Goal: Task Accomplishment & Management: Use online tool/utility

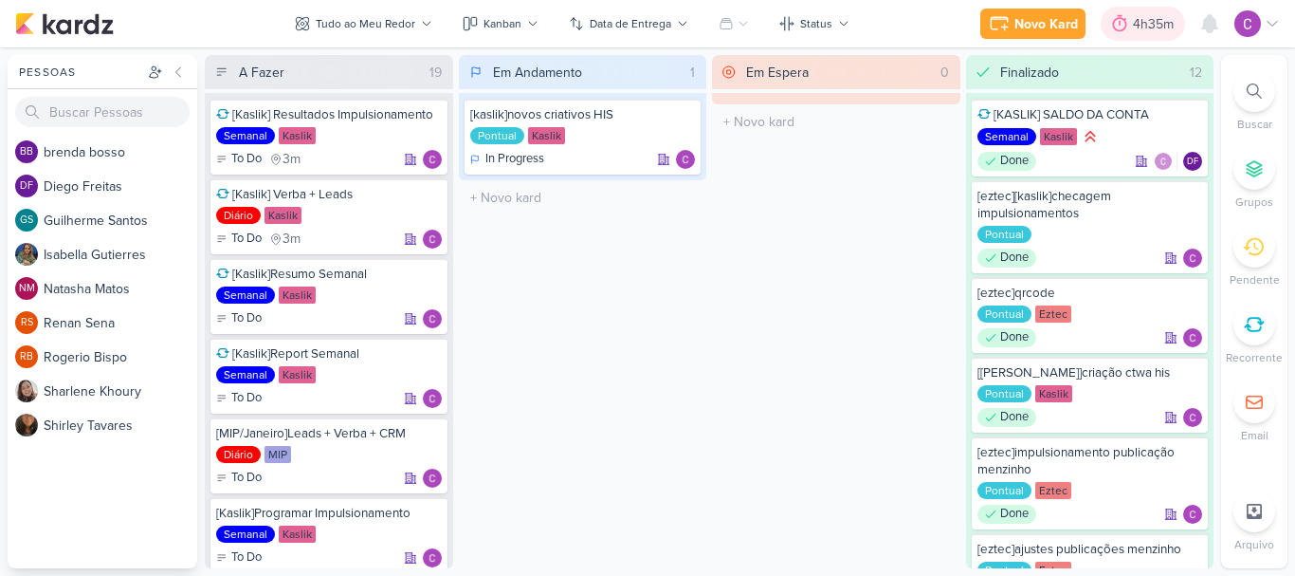
click at [1141, 27] on div "4h35m" at bounding box center [1156, 24] width 46 height 20
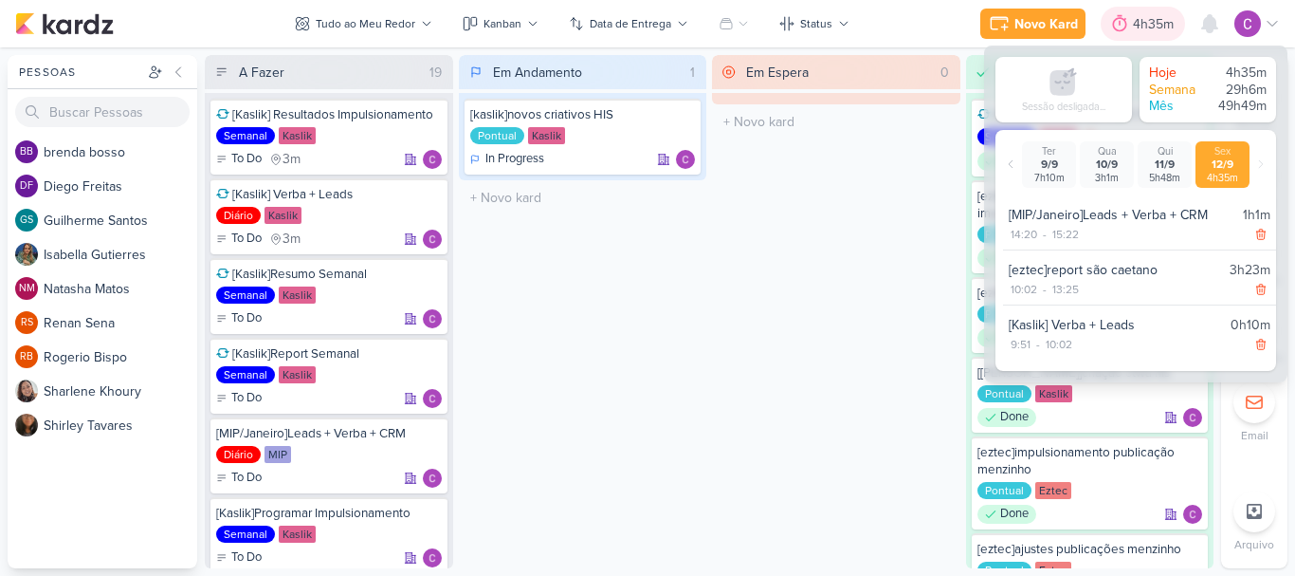
click at [1141, 27] on div "4h35m" at bounding box center [1156, 24] width 46 height 20
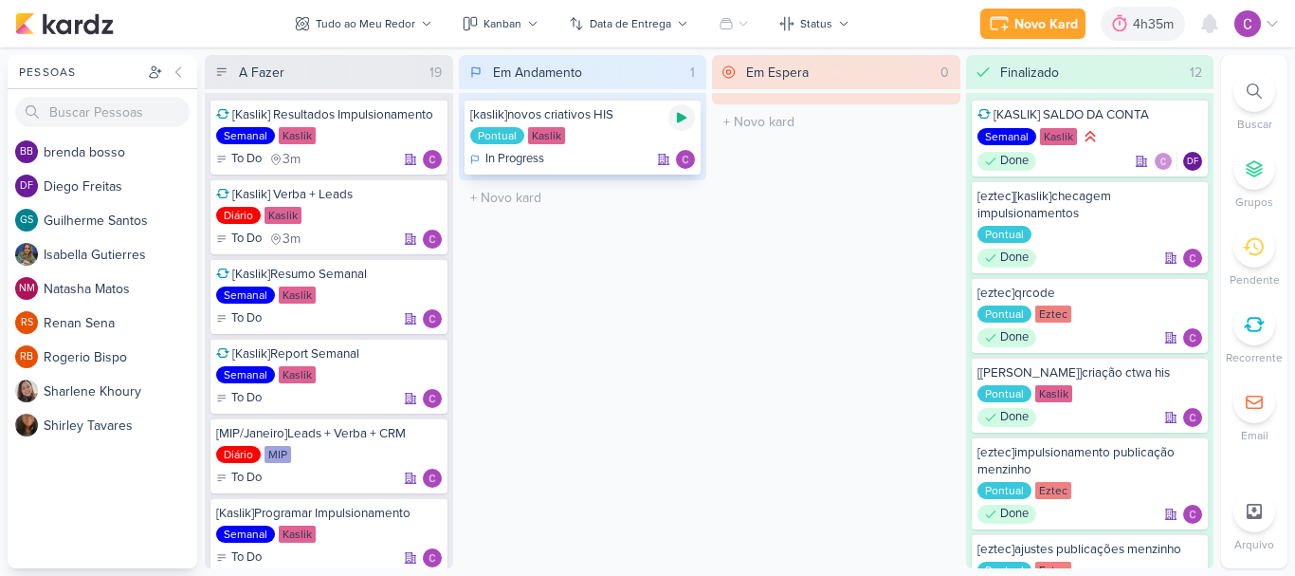
click at [679, 119] on icon at bounding box center [681, 118] width 9 height 10
click at [679, 119] on icon at bounding box center [681, 117] width 9 height 9
click at [1153, 25] on div "4h35m" at bounding box center [1156, 24] width 46 height 20
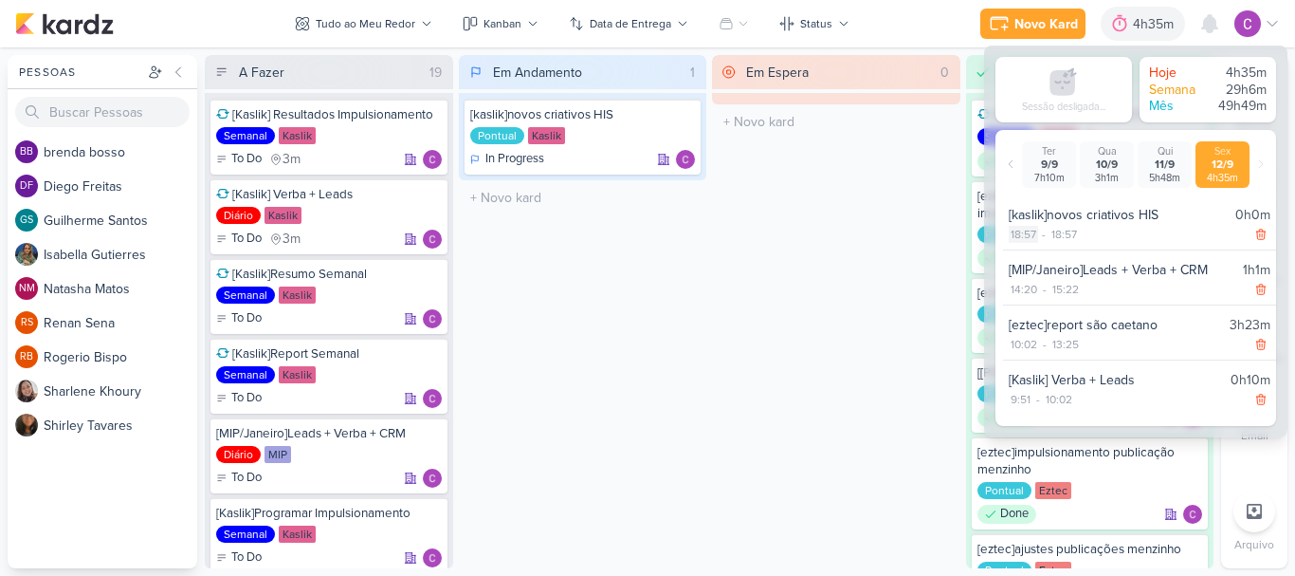
click at [1031, 232] on div "18:57" at bounding box center [1023, 234] width 29 height 17
select select "18"
select select "57"
click at [1022, 255] on select "00 01 02 03 04 05 06 07 08 09 10 11 12 13 14 15 16 17 18 19 20 21 22 23" at bounding box center [1022, 258] width 27 height 23
select select "17"
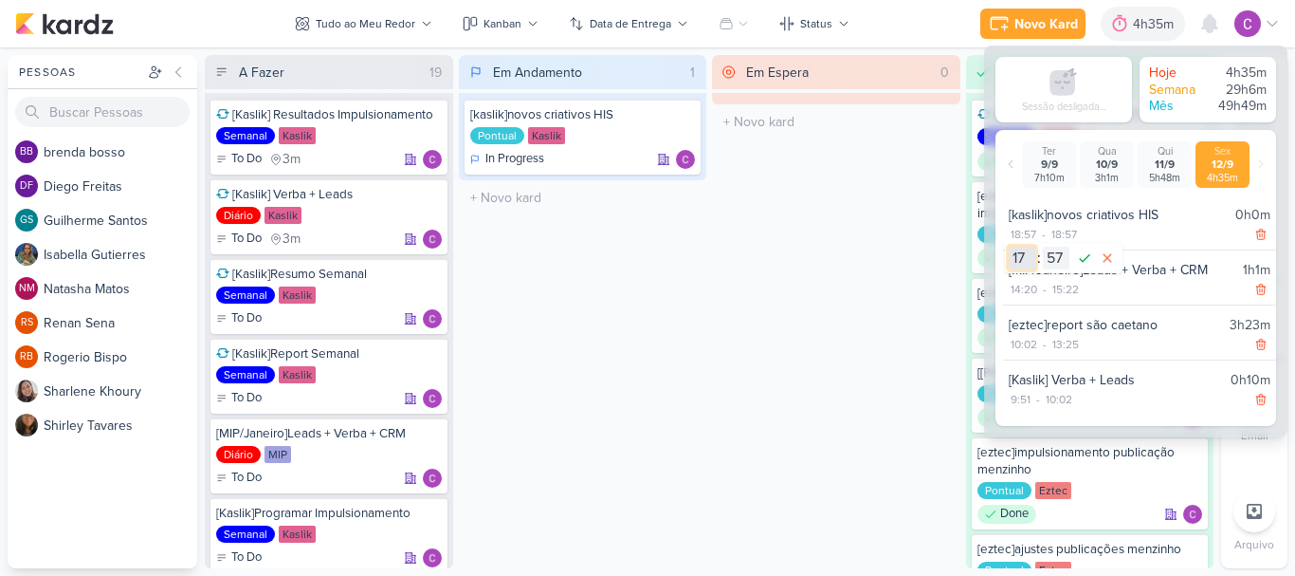
click at [1009, 247] on select "00 01 02 03 04 05 06 07 08 09 10 11 12 13 14 15 16 17 18 19 20 21 22 23" at bounding box center [1022, 258] width 27 height 23
click at [1055, 254] on select "00 01 02 03 04 05 06 07 08 09 10 11 12 13 14 15 16 17 18 19 20 21 22 23 24 25 2…" at bounding box center [1056, 258] width 27 height 23
select select "36"
click at [1043, 247] on select "00 01 02 03 04 05 06 07 08 09 10 11 12 13 14 15 16 17 18 19 20 21 22 23 24 25 2…" at bounding box center [1056, 258] width 27 height 23
click at [1089, 262] on icon at bounding box center [1084, 258] width 23 height 23
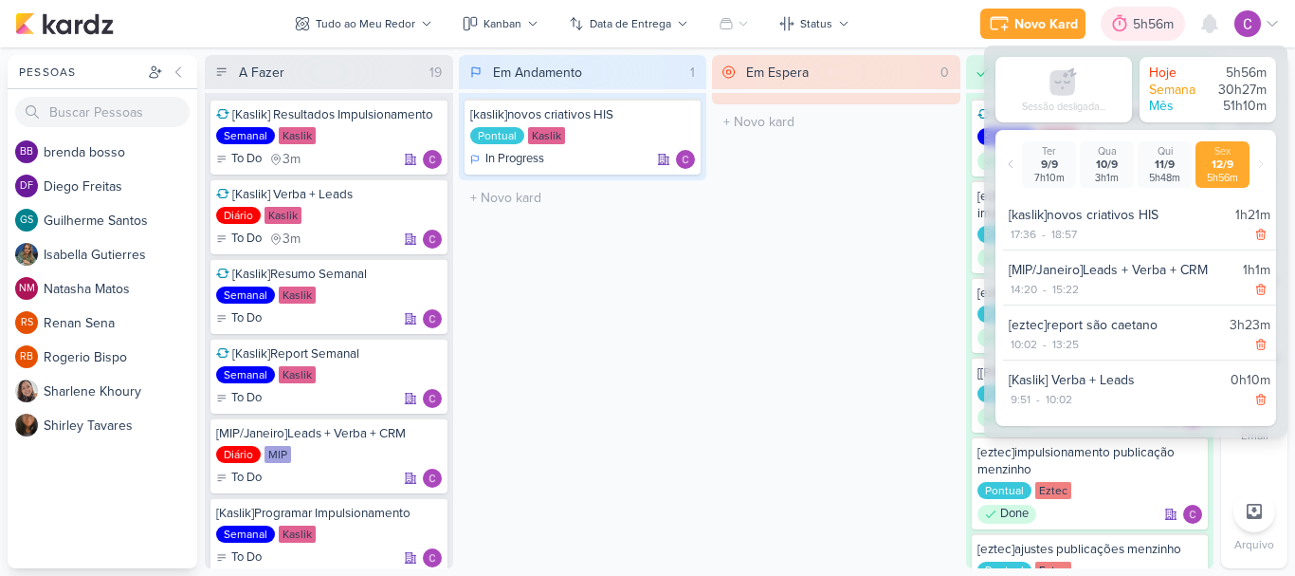
click at [1146, 17] on div "5h56m" at bounding box center [1156, 24] width 46 height 20
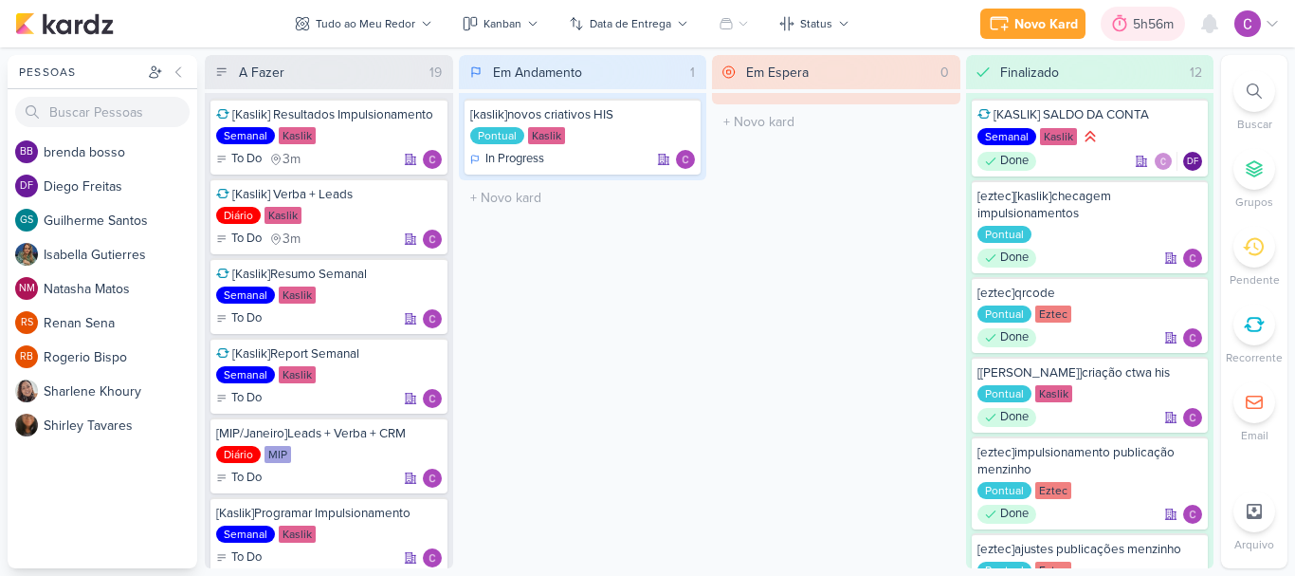
click at [1146, 17] on div "5h56m" at bounding box center [1156, 24] width 46 height 20
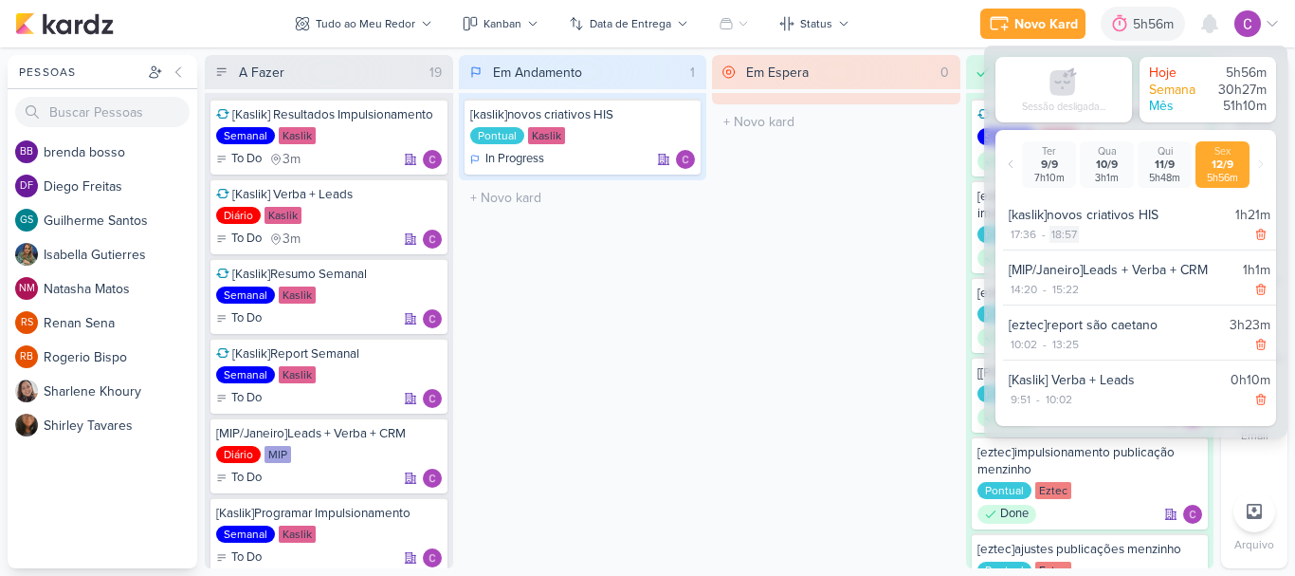
click at [1062, 229] on div "18:57" at bounding box center [1064, 234] width 29 height 17
select select "18"
click at [1094, 257] on select "00 01 02 03 04 05 06 07 08 09 10 11 12 13 14 15 16 17 18 19 20 21 22 23 24 25 2…" at bounding box center [1096, 258] width 27 height 23
select select "11"
click at [1083, 247] on select "00 01 02 03 04 05 06 07 08 09 10 11 12 13 14 15 16 17 18 19 20 21 22 23 24 25 2…" at bounding box center [1096, 258] width 27 height 23
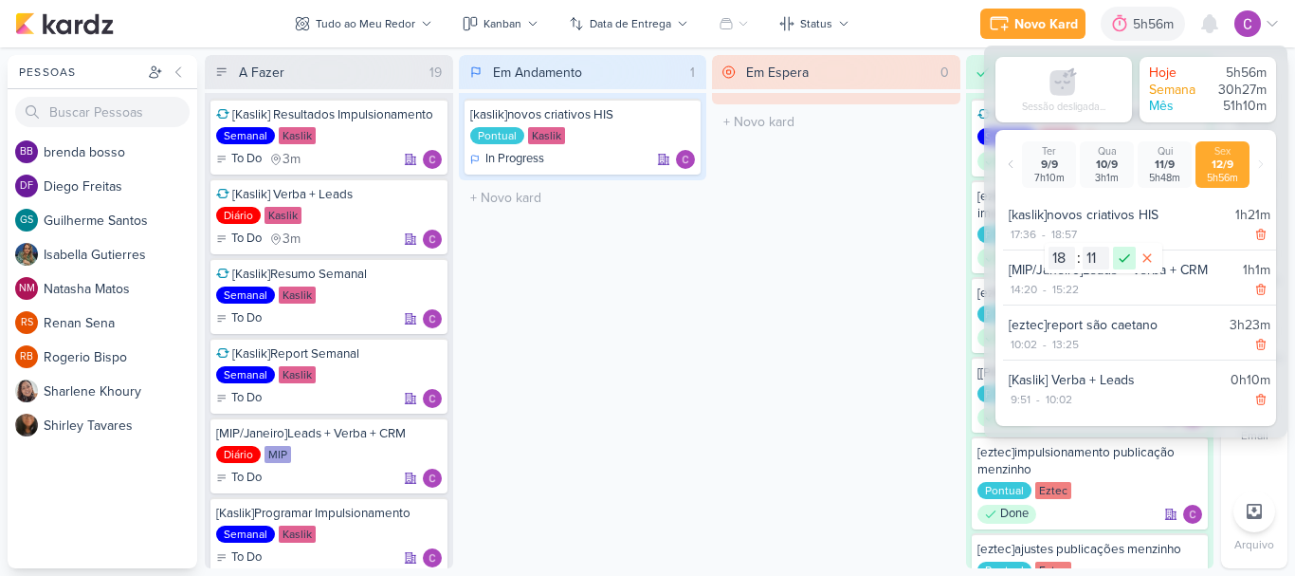
click at [1121, 258] on icon at bounding box center [1124, 258] width 23 height 23
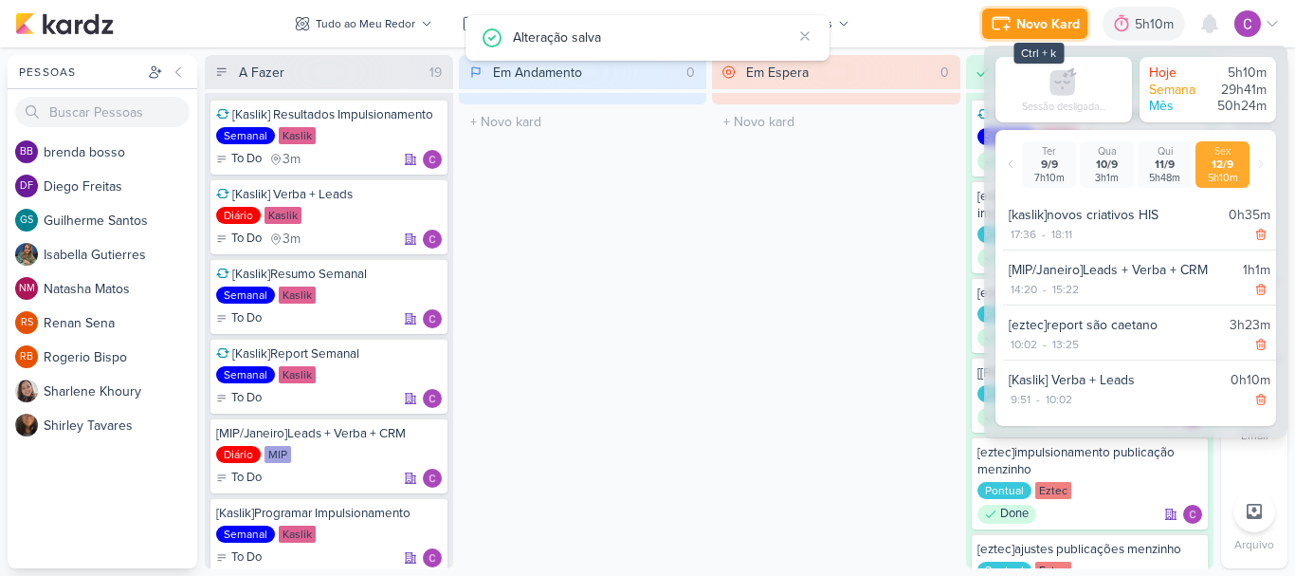
click at [1048, 25] on div "Novo Kard" at bounding box center [1049, 24] width 64 height 20
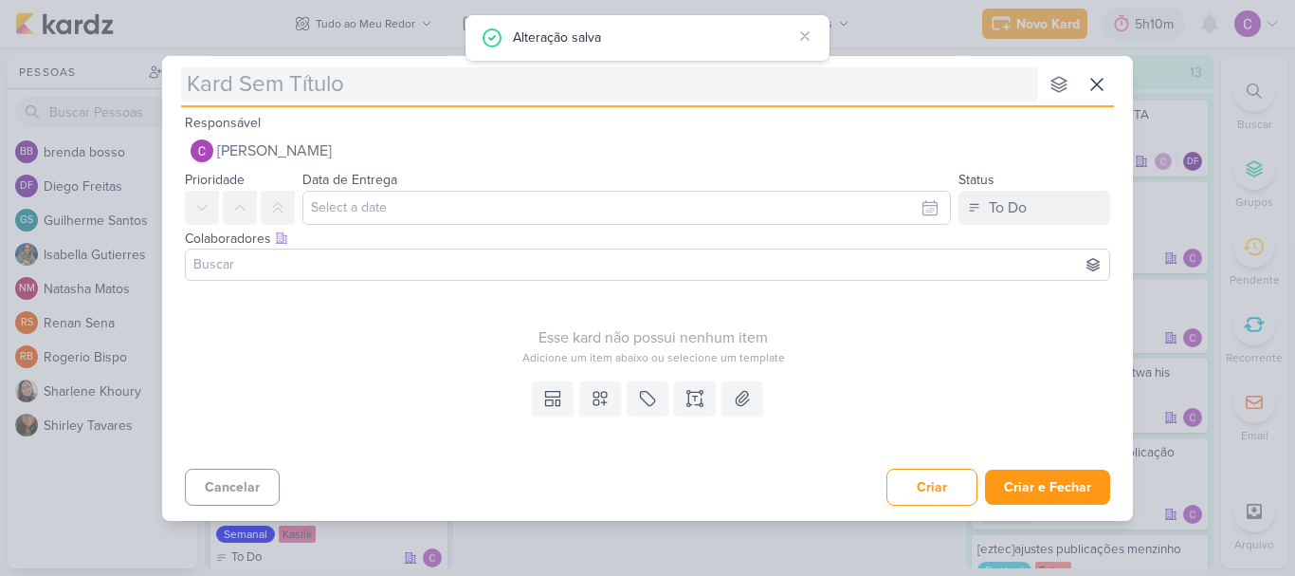
type input "["
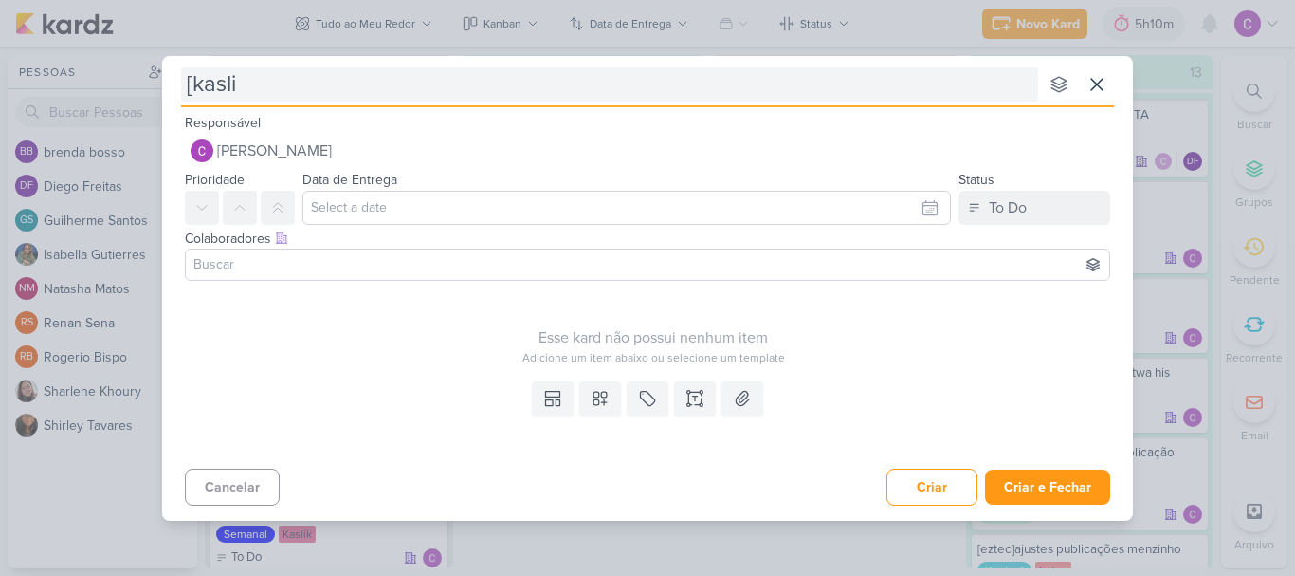
type input "[kaslik"
type input "[kaslik]"
type input "[kaslik]gabari"
type input "[kaslik]gabarito"
type input "[kaslik]gabarito margem de segur"
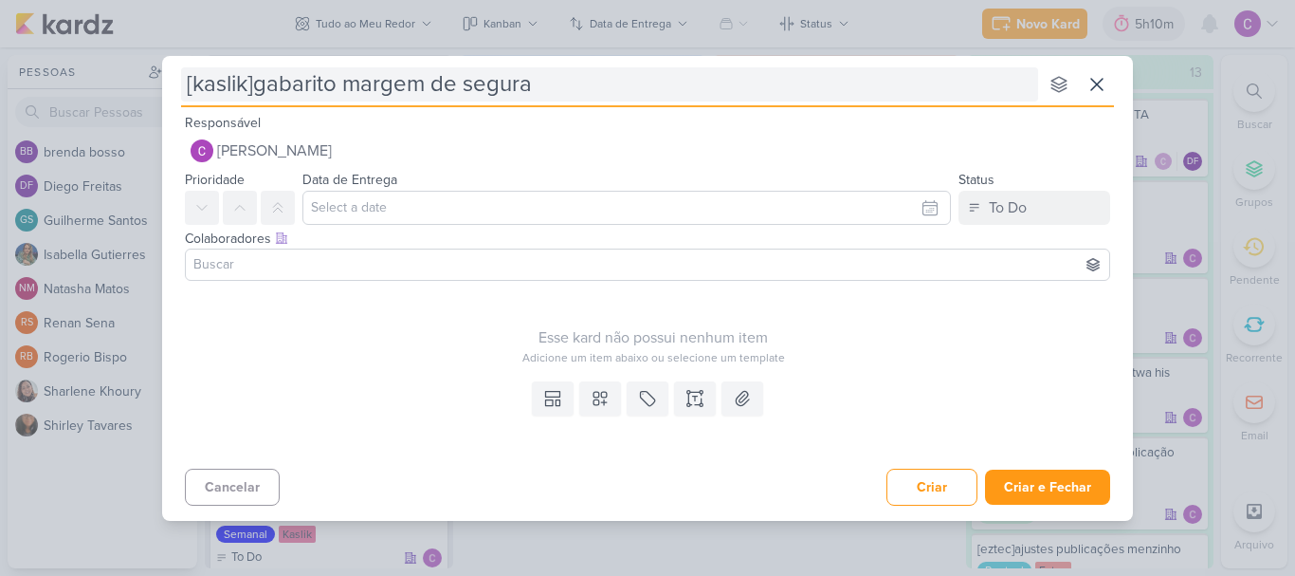
type input "[kaslik]gabarito margem de seguran"
type input "[kaslik]gabarito margem de segurança"
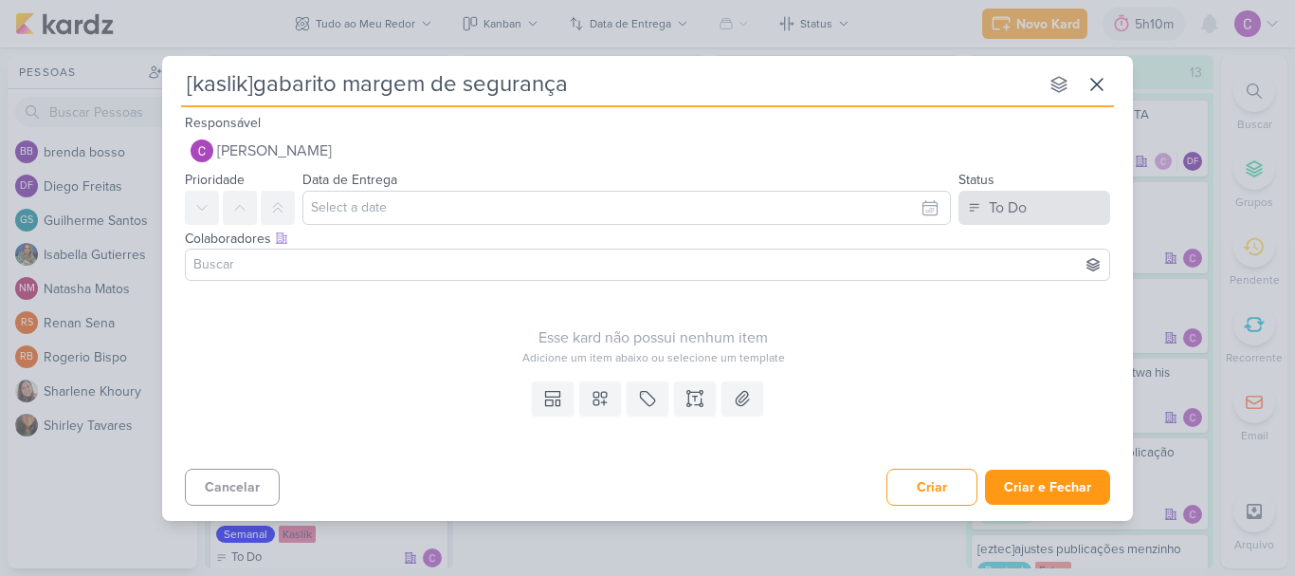
type input "[kaslik]gabarito margem de segurança"
click at [1038, 207] on button "To Do" at bounding box center [1035, 208] width 152 height 34
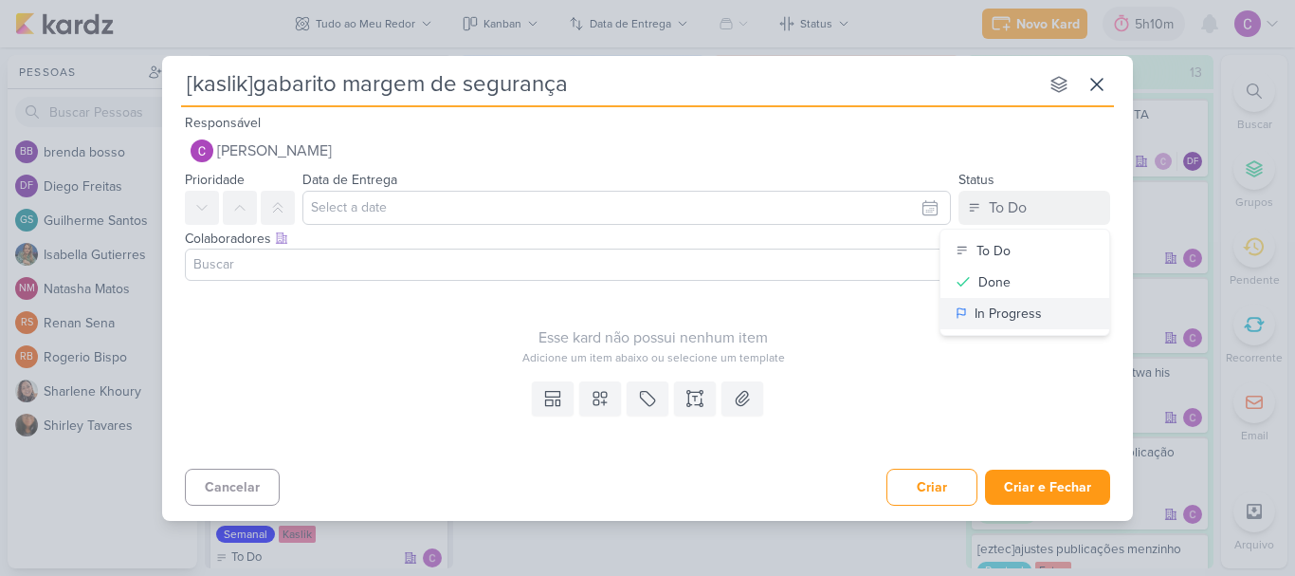
click at [982, 316] on div "In Progress" at bounding box center [1008, 313] width 67 height 20
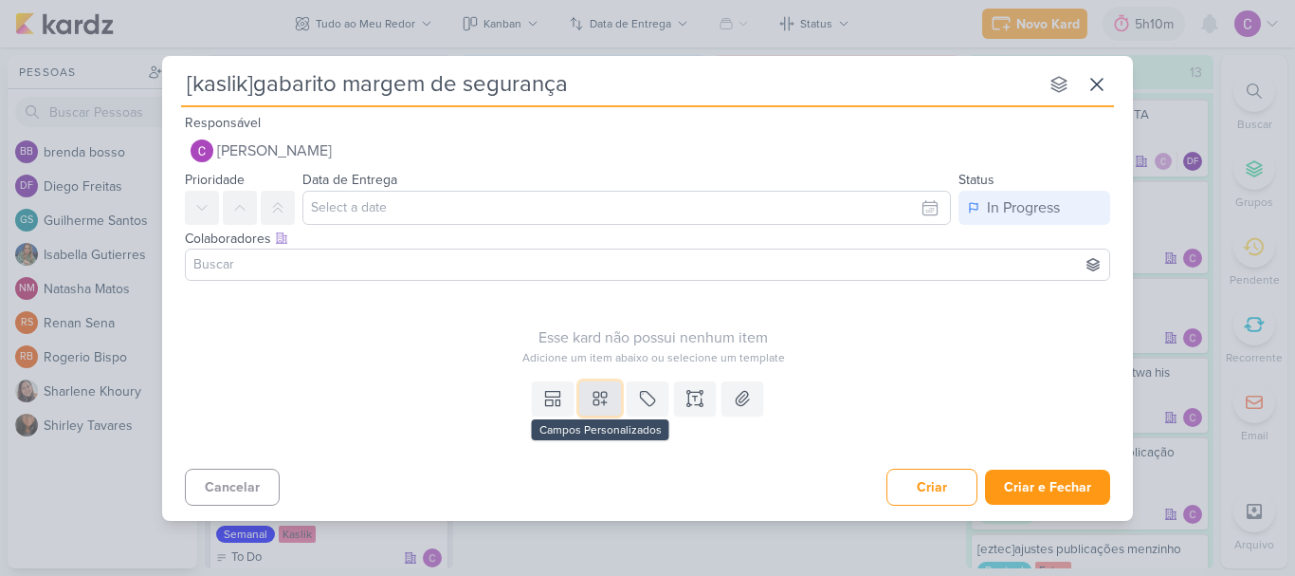
click at [612, 397] on button at bounding box center [600, 398] width 42 height 34
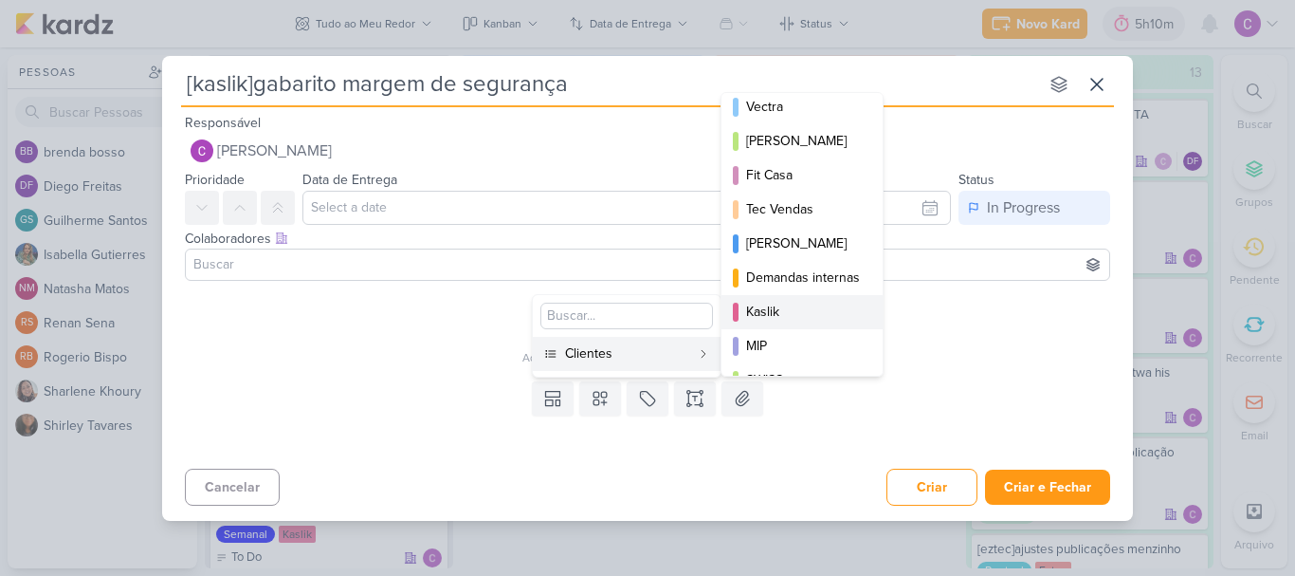
scroll to position [275, 0]
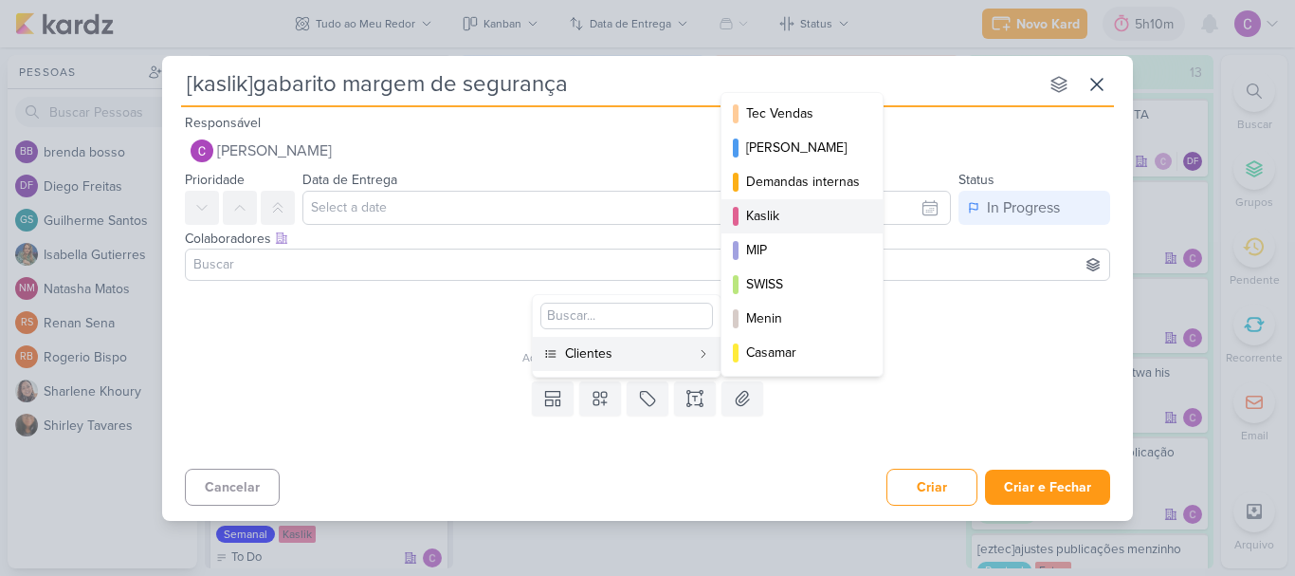
click at [778, 210] on div "Kaslik" at bounding box center [803, 216] width 114 height 20
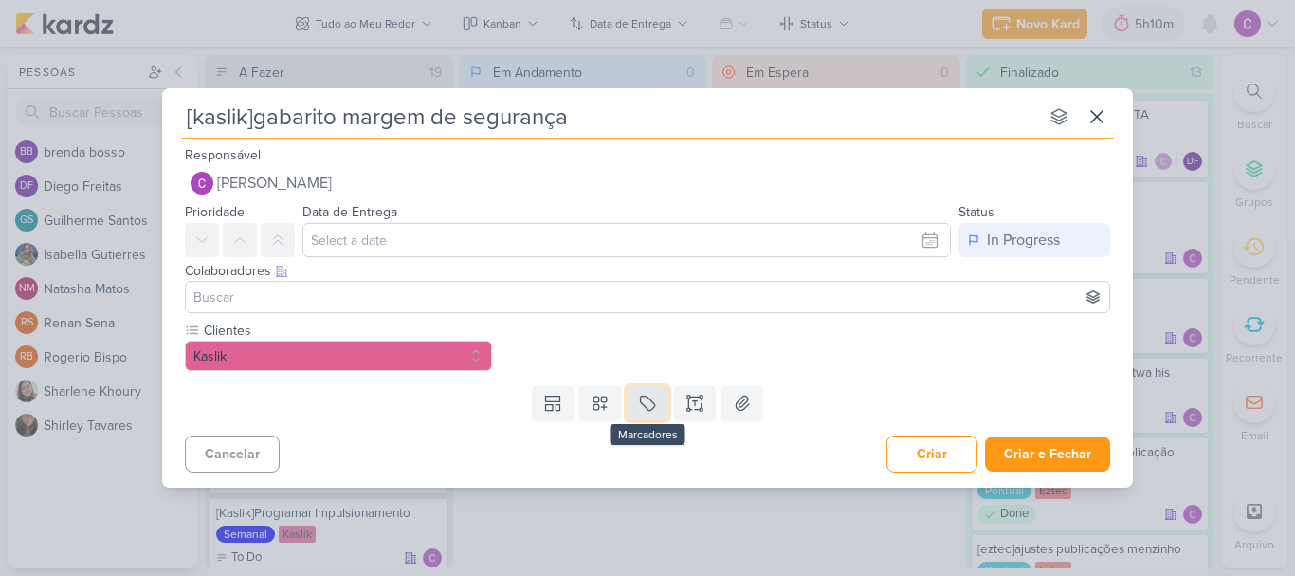
click at [658, 405] on button at bounding box center [648, 403] width 42 height 34
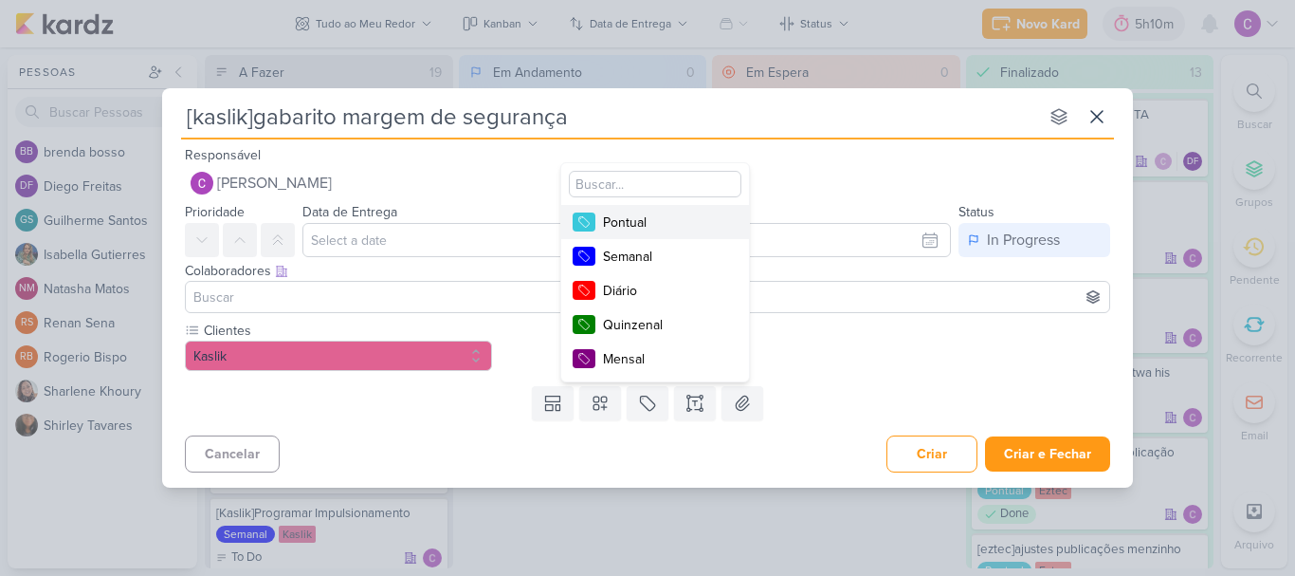
click at [652, 225] on div "Pontual" at bounding box center [664, 222] width 123 height 20
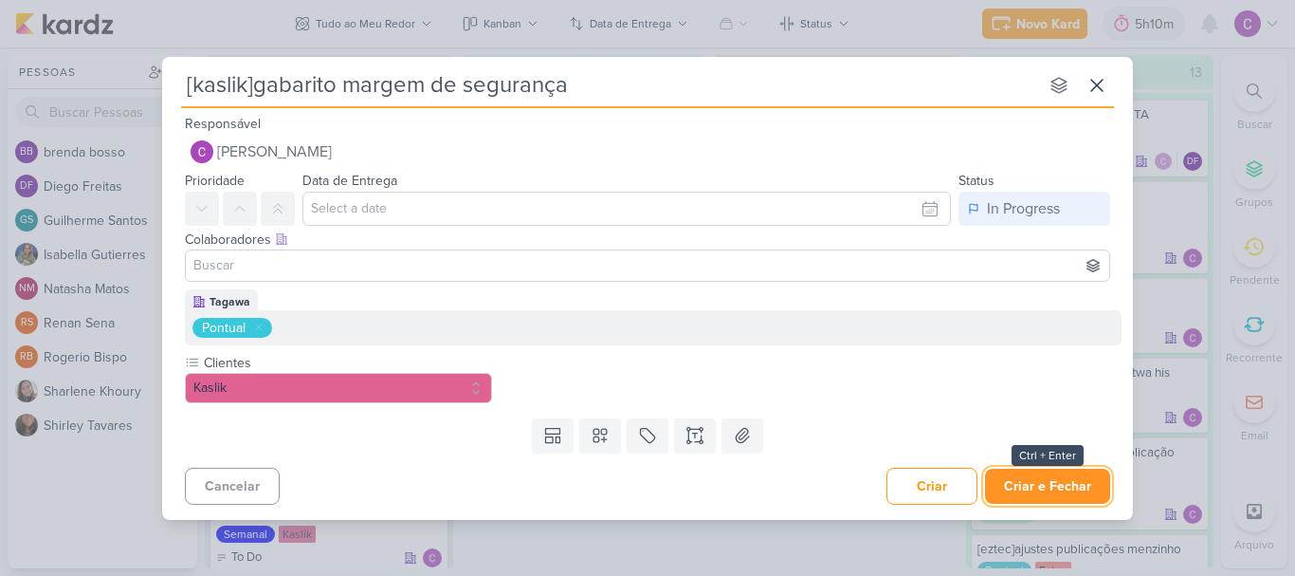
click at [1081, 486] on button "Criar e Fechar" at bounding box center [1047, 485] width 125 height 35
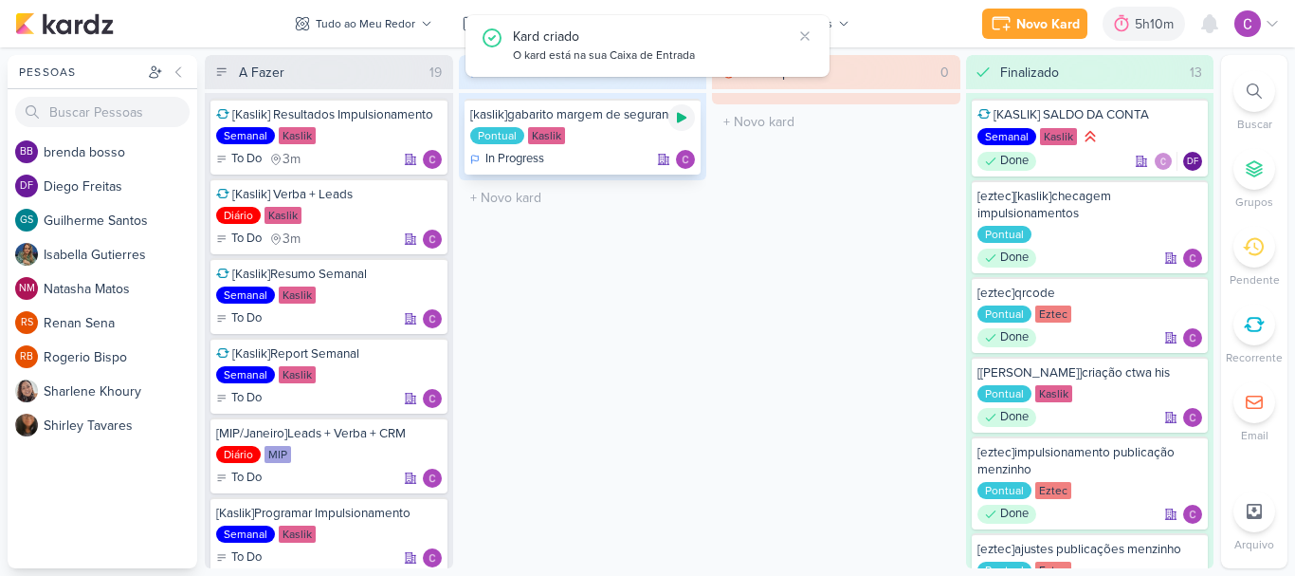
click at [681, 119] on icon at bounding box center [681, 118] width 9 height 10
click at [681, 119] on icon at bounding box center [681, 117] width 9 height 9
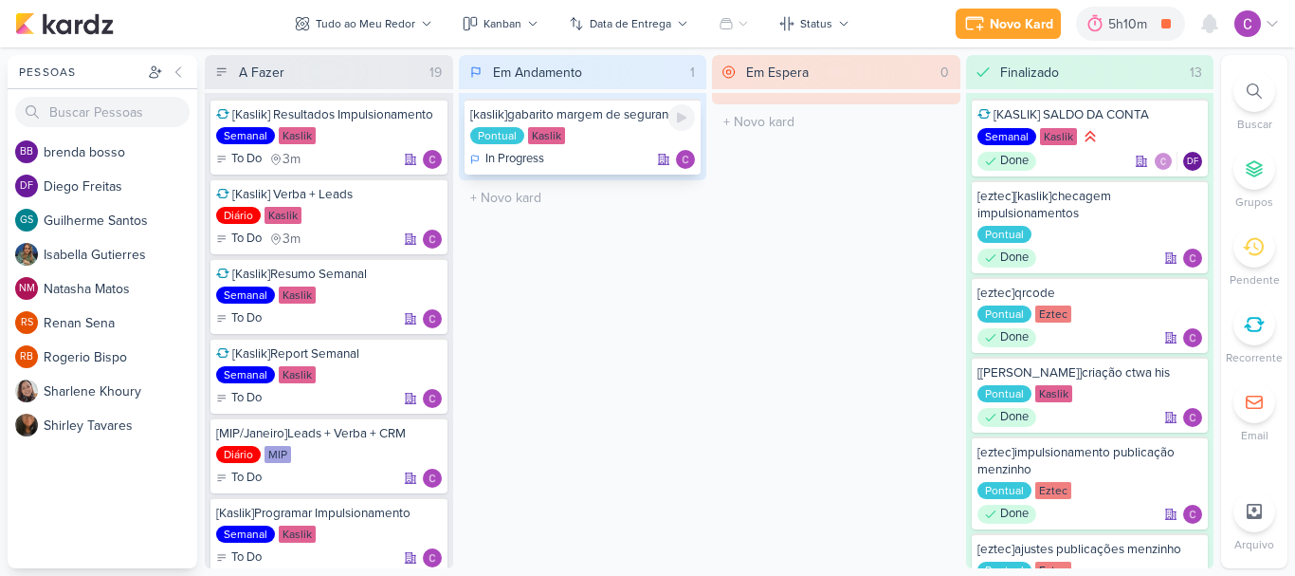
click at [597, 141] on div "Pontual Kaslik" at bounding box center [583, 136] width 226 height 19
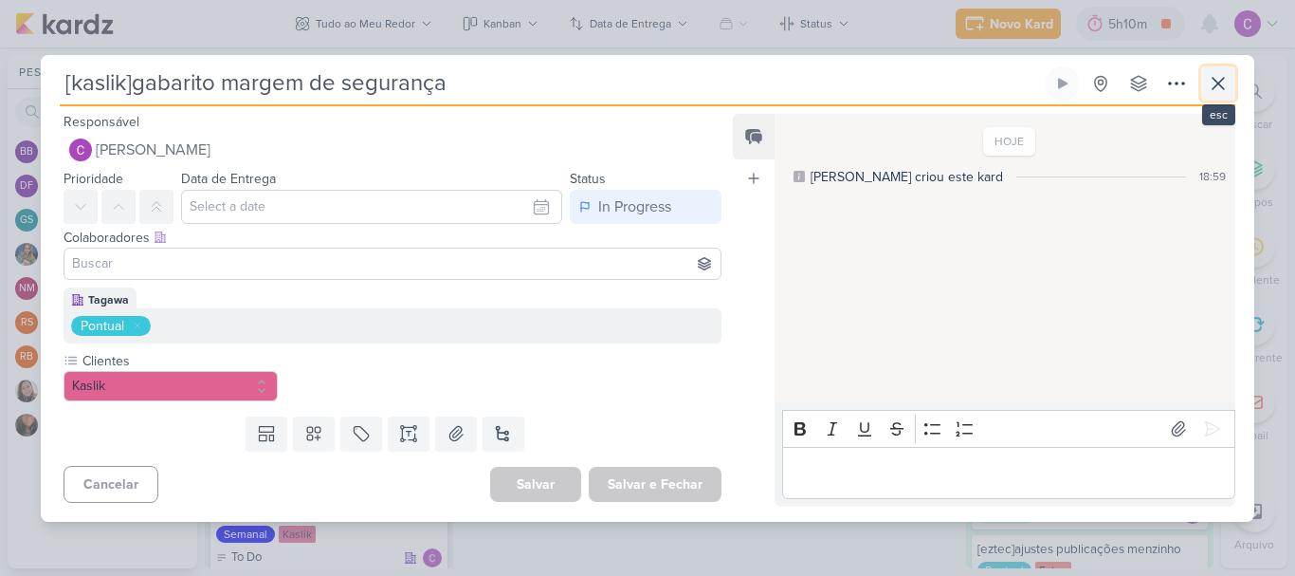
click at [1232, 75] on button at bounding box center [1218, 83] width 34 height 34
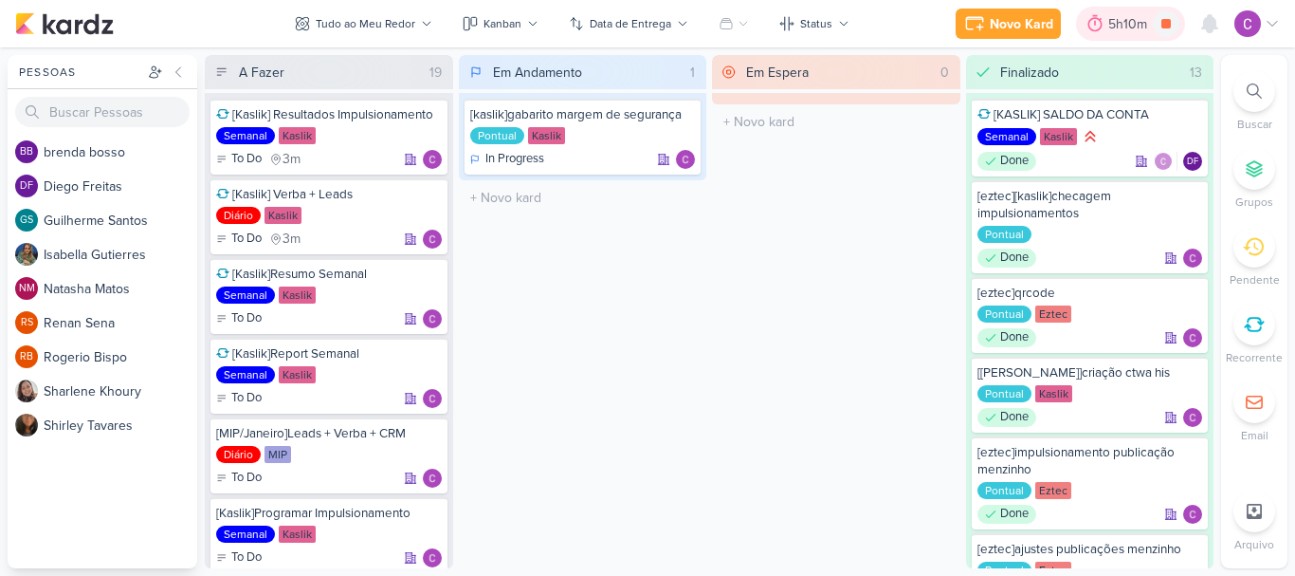
click at [1123, 26] on div "5h10m" at bounding box center [1131, 24] width 45 height 20
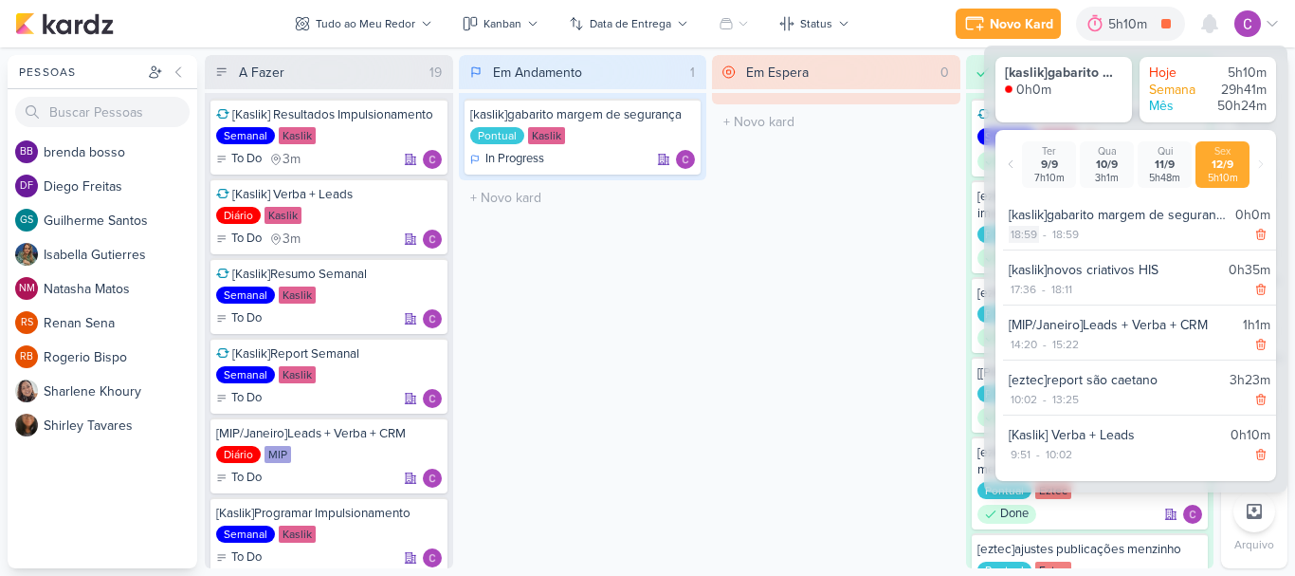
click at [1024, 233] on div "18:59" at bounding box center [1024, 234] width 30 height 17
click at [1051, 261] on select "00 01 02 03 04 05 06 07 08 09 10 11 12 13 14 15 16 17 18 19 20 21 22 23 24 25 2…" at bounding box center [1056, 258] width 27 height 23
click at [1043, 247] on select "00 01 02 03 04 05 06 07 08 09 10 11 12 13 14 15 16 17 18 19 20 21 22 23 24 25 2…" at bounding box center [1056, 258] width 27 height 23
click at [1088, 254] on icon at bounding box center [1084, 258] width 23 height 23
click at [1068, 233] on div "18:59" at bounding box center [1066, 234] width 30 height 17
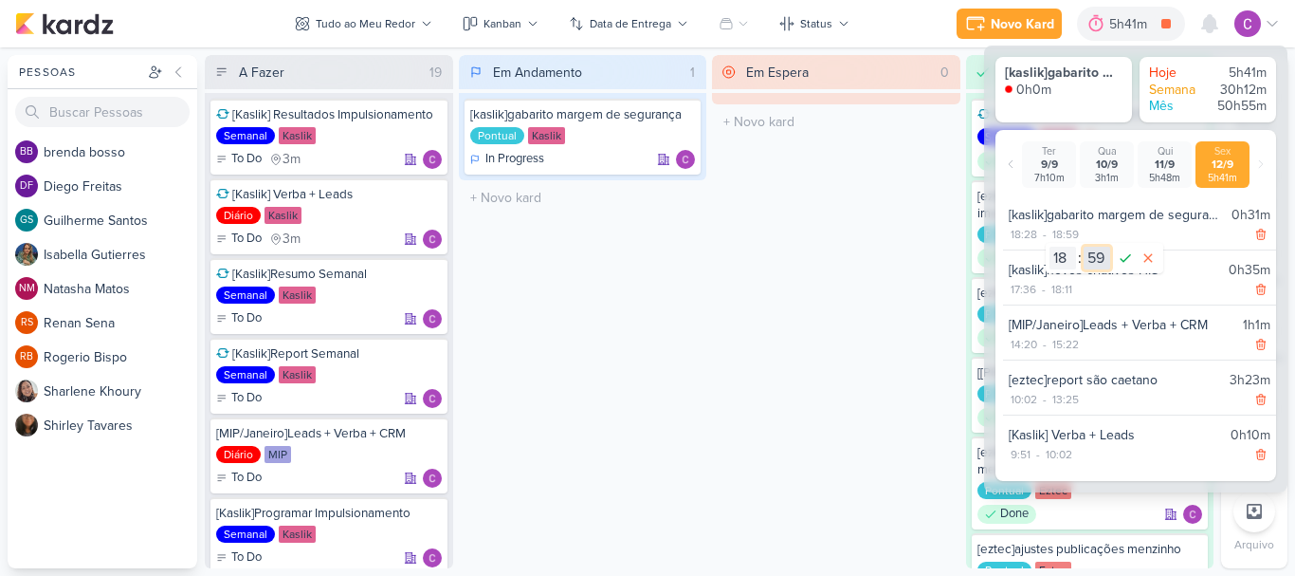
click at [1094, 260] on select "00 01 02 03 04 05 06 07 08 09 10 11 12 13 14 15 16 17 18 19 20 21 22 23 24 25 2…" at bounding box center [1097, 258] width 27 height 23
select select "57"
click at [1084, 247] on select "00 01 02 03 04 05 06 07 08 09 10 11 12 13 14 15 16 17 18 19 20 21 22 23 24 25 2…" at bounding box center [1097, 258] width 27 height 23
click at [1121, 261] on icon at bounding box center [1125, 258] width 23 height 23
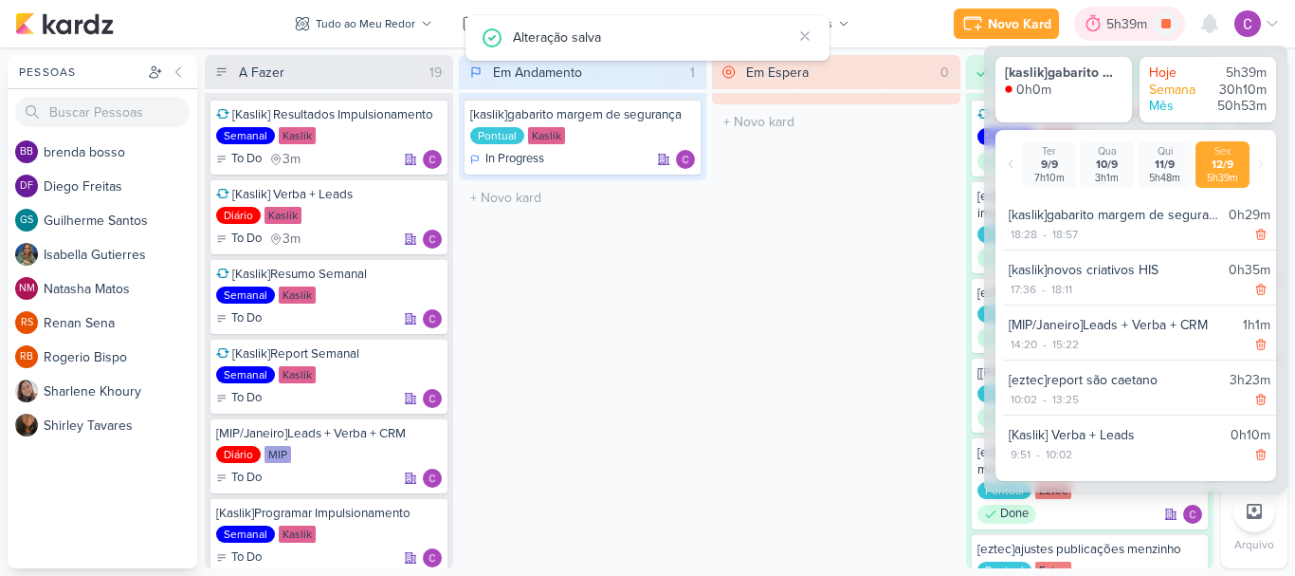
click at [1130, 20] on div "5h39m" at bounding box center [1130, 24] width 46 height 20
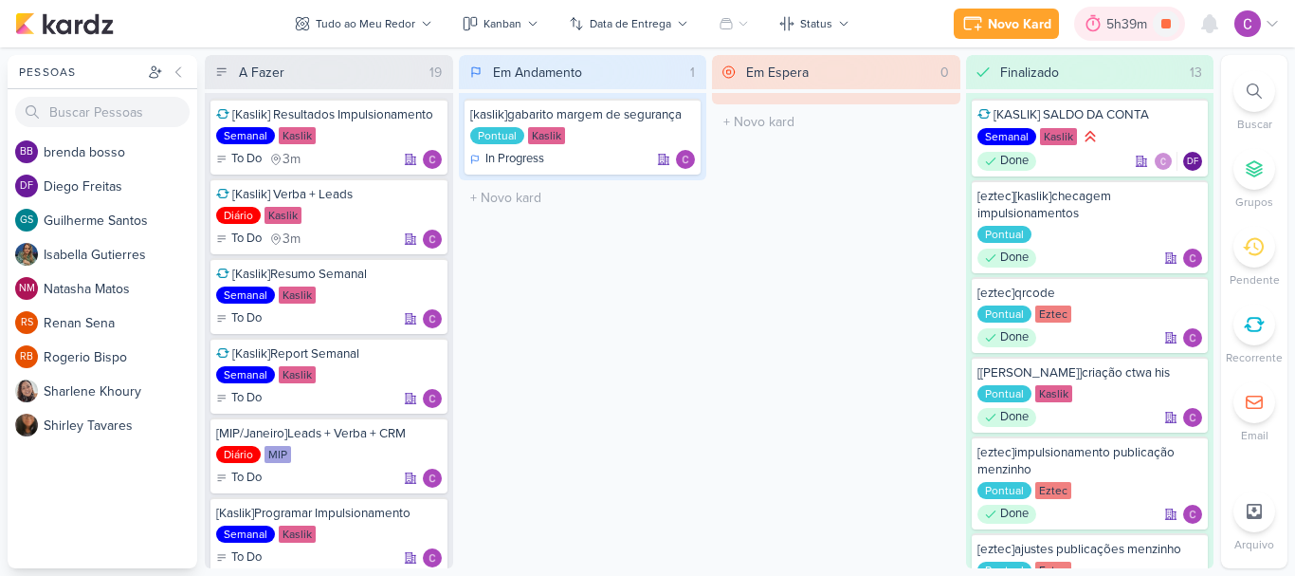
click at [1130, 21] on div "5h39m" at bounding box center [1130, 24] width 46 height 20
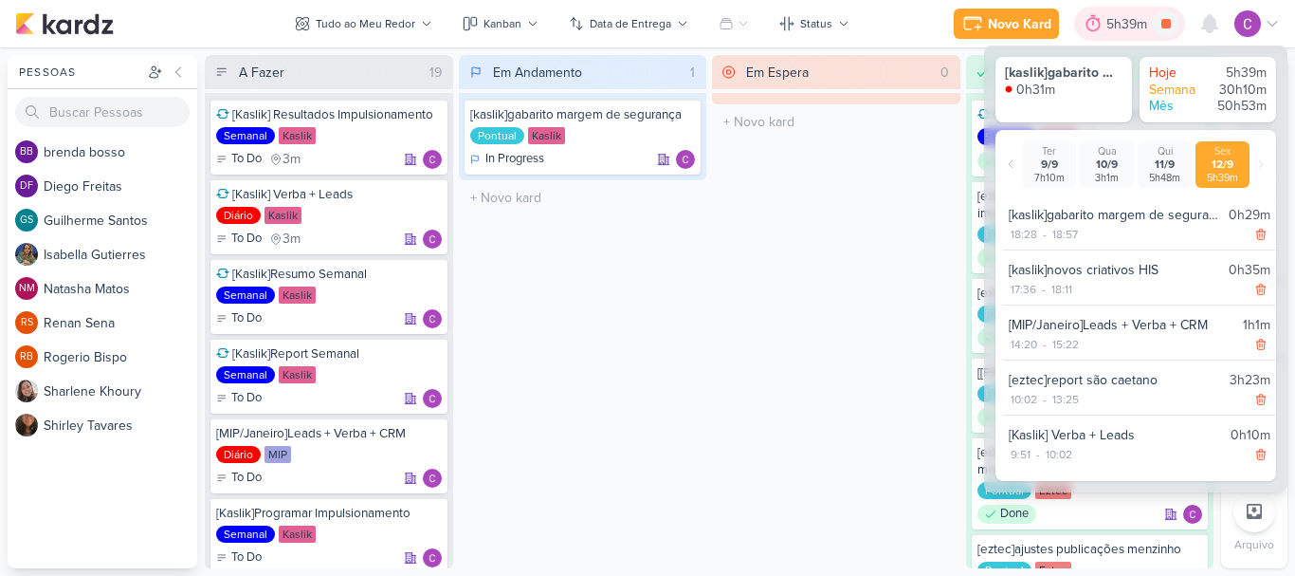
click at [1130, 21] on div "5h39m" at bounding box center [1130, 24] width 46 height 20
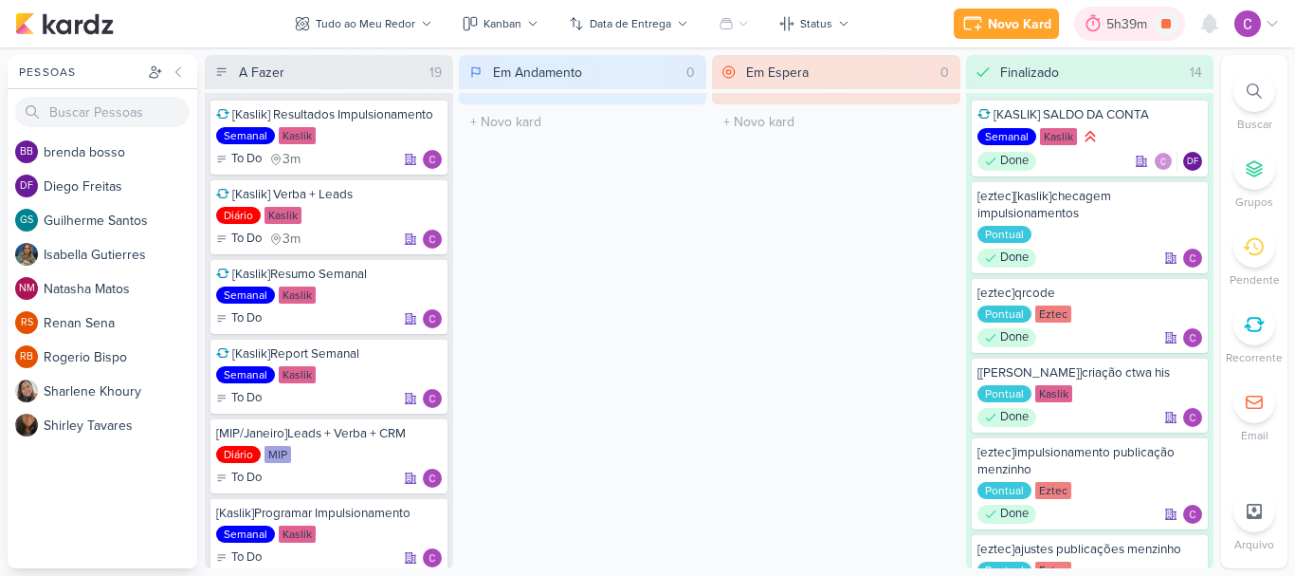
click at [1127, 28] on div "5h39m" at bounding box center [1130, 24] width 46 height 20
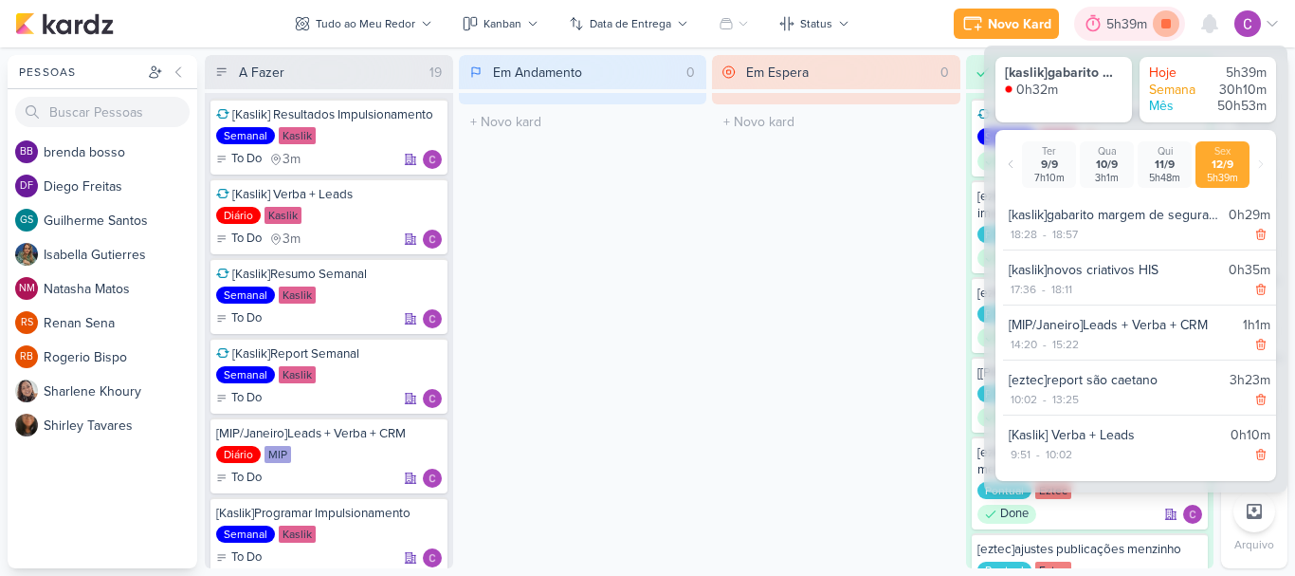
click at [1170, 23] on icon at bounding box center [1166, 23] width 9 height 9
click at [1140, 23] on div "5h39m" at bounding box center [1156, 24] width 46 height 20
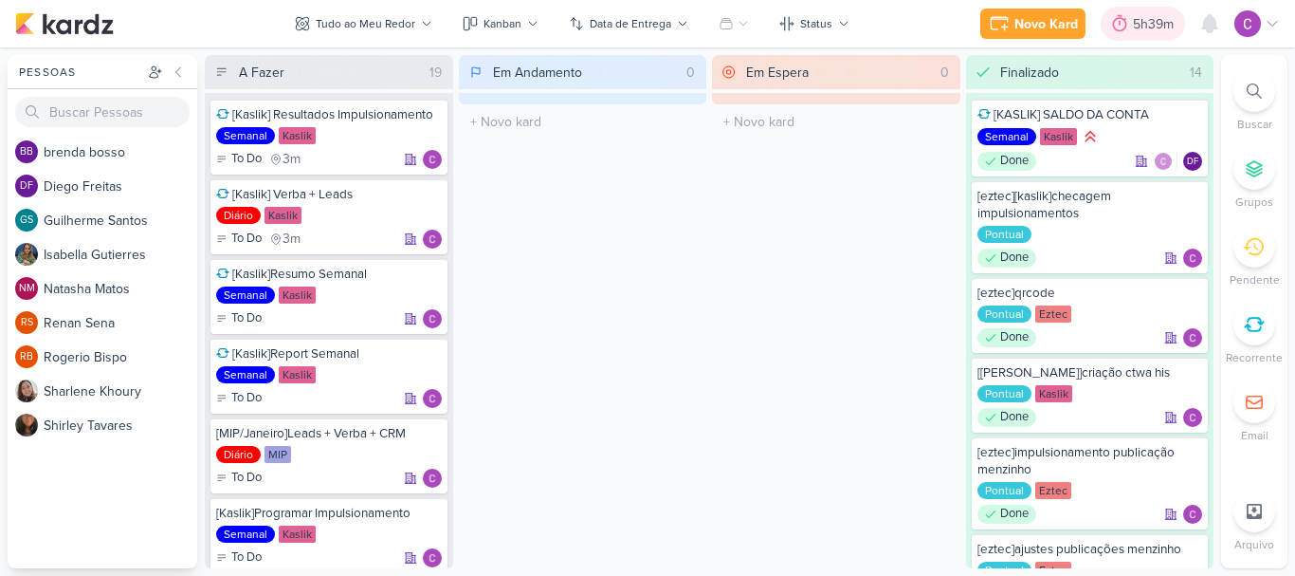
click at [1140, 23] on div "5h39m" at bounding box center [1156, 24] width 46 height 20
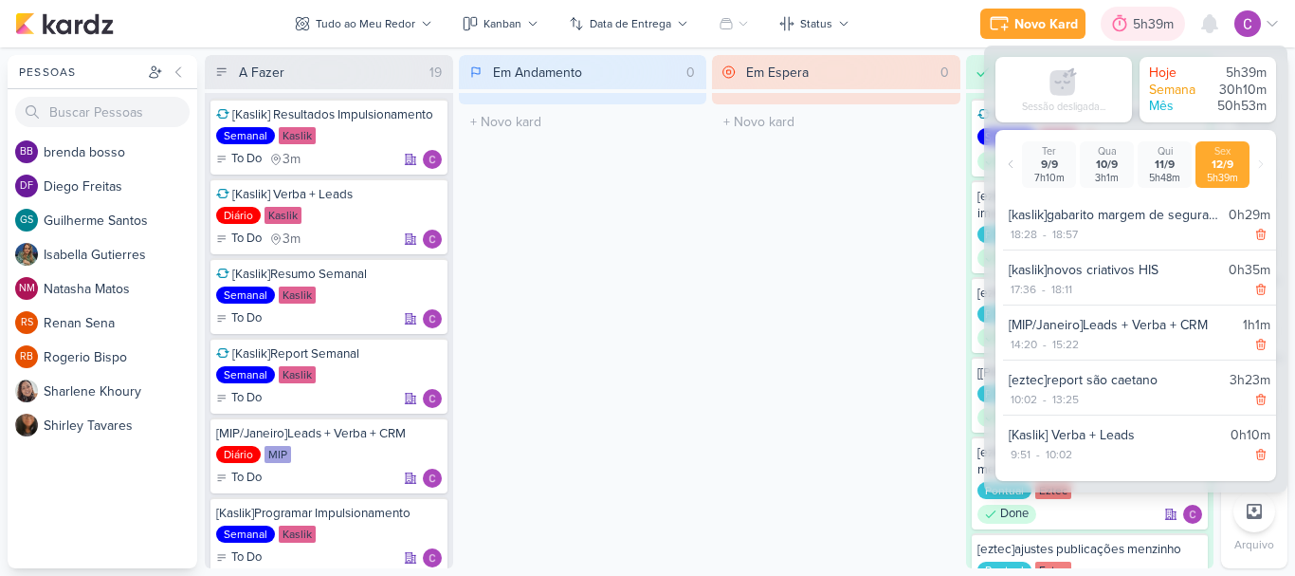
click at [1140, 23] on div "5h39m" at bounding box center [1156, 24] width 46 height 20
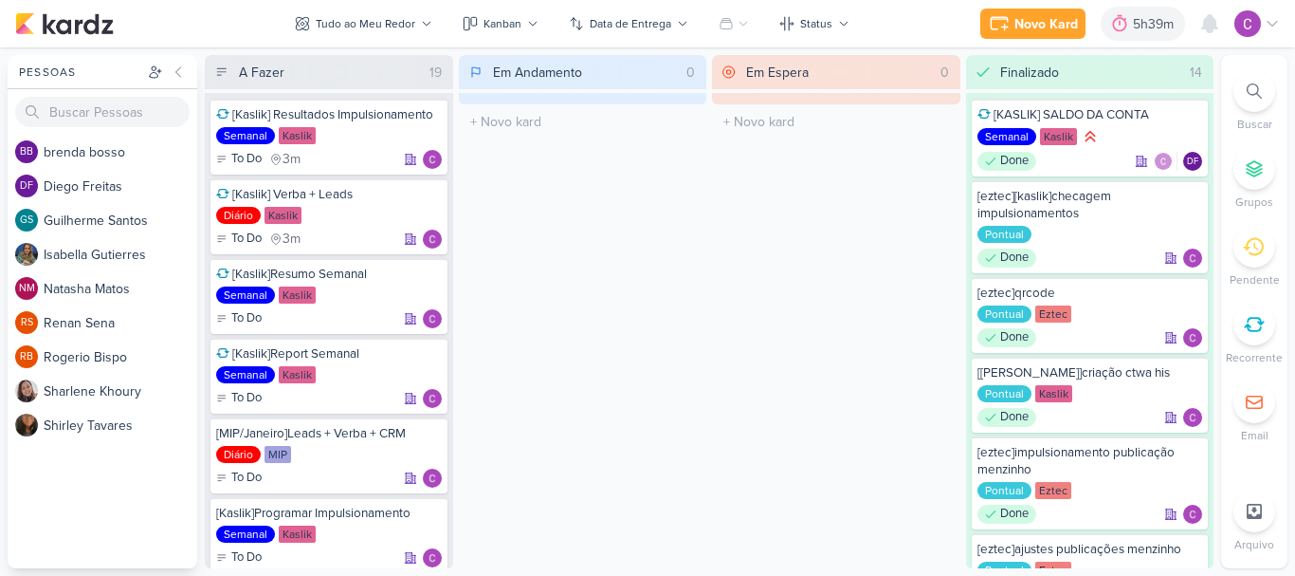
click at [742, 266] on div "Em Espera 0 O título do kard deve ter menos que 100 caracteres" at bounding box center [836, 311] width 248 height 513
